Goal: Navigation & Orientation: Find specific page/section

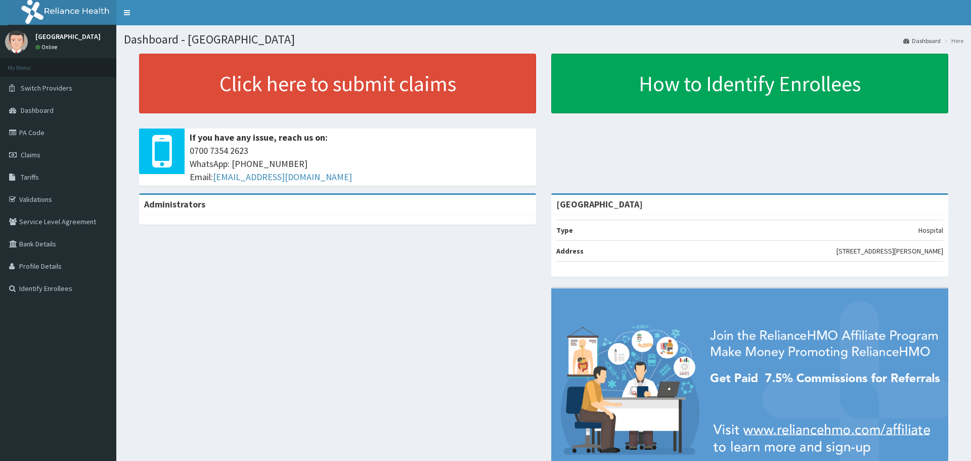
click at [47, 108] on span "Dashboard" at bounding box center [37, 110] width 33 height 9
click at [35, 114] on span "Dashboard" at bounding box center [37, 110] width 33 height 9
click at [30, 197] on link "Validations" at bounding box center [58, 199] width 116 height 22
